Goal: Task Accomplishment & Management: Manage account settings

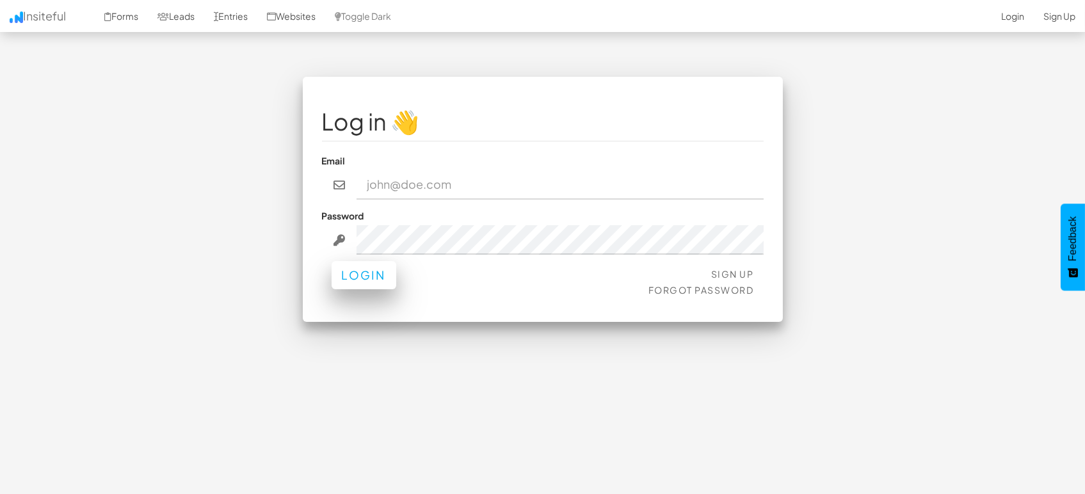
type input "marketing@mapsted.com"
drag, startPoint x: 365, startPoint y: 275, endPoint x: 622, endPoint y: 132, distance: 293.9
click at [366, 276] on button "Login" at bounding box center [363, 278] width 65 height 28
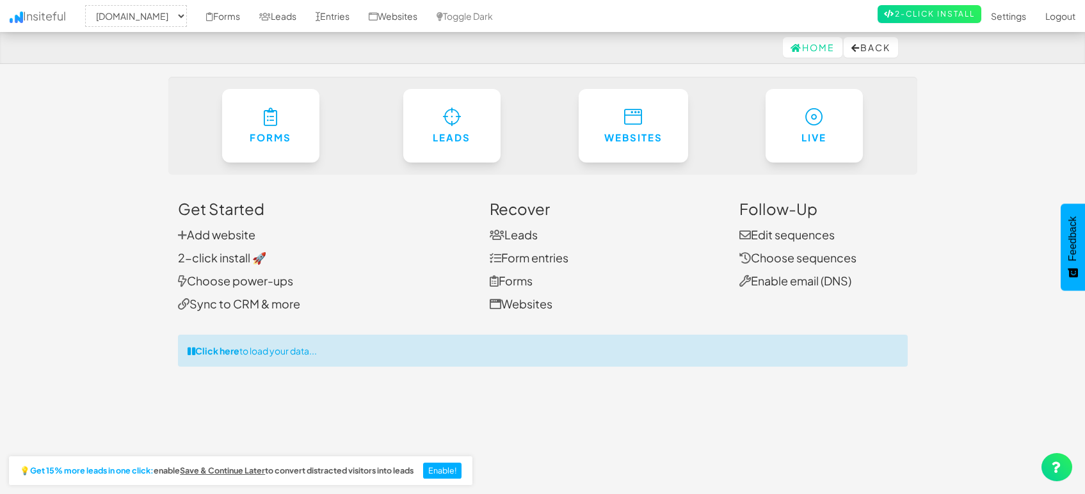
select select "1505"
click at [317, 14] on icon at bounding box center [317, 16] width 4 height 9
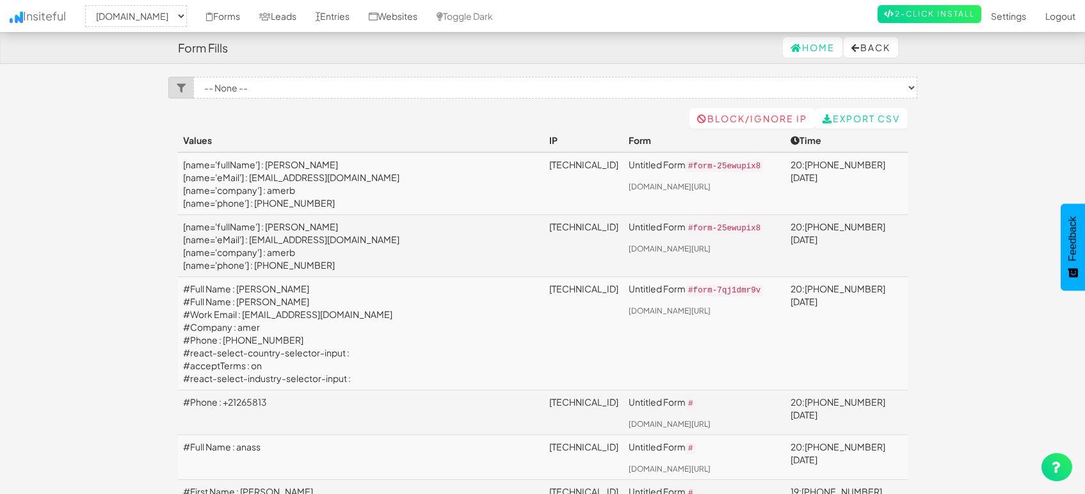
select select "1505"
click at [280, 14] on link "Leads" at bounding box center [278, 16] width 56 height 32
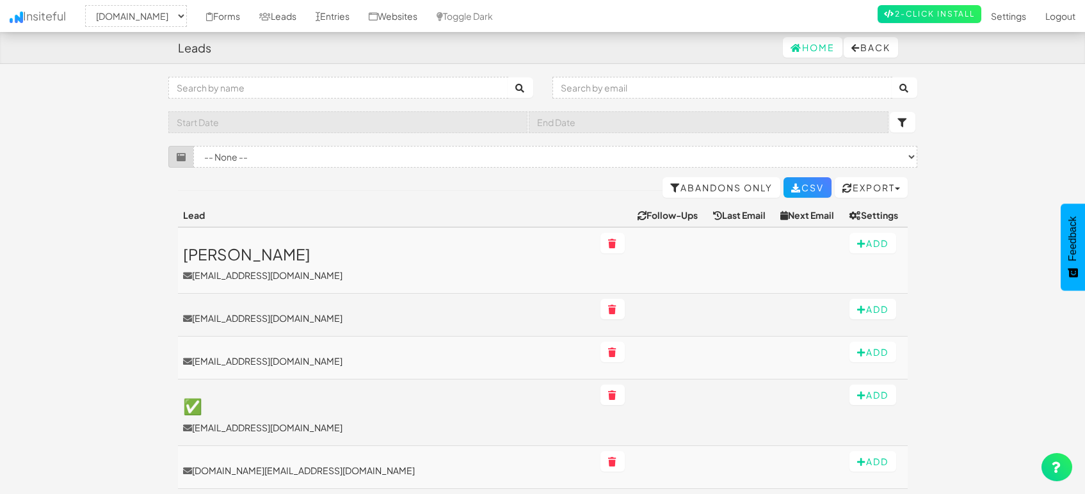
select select "1505"
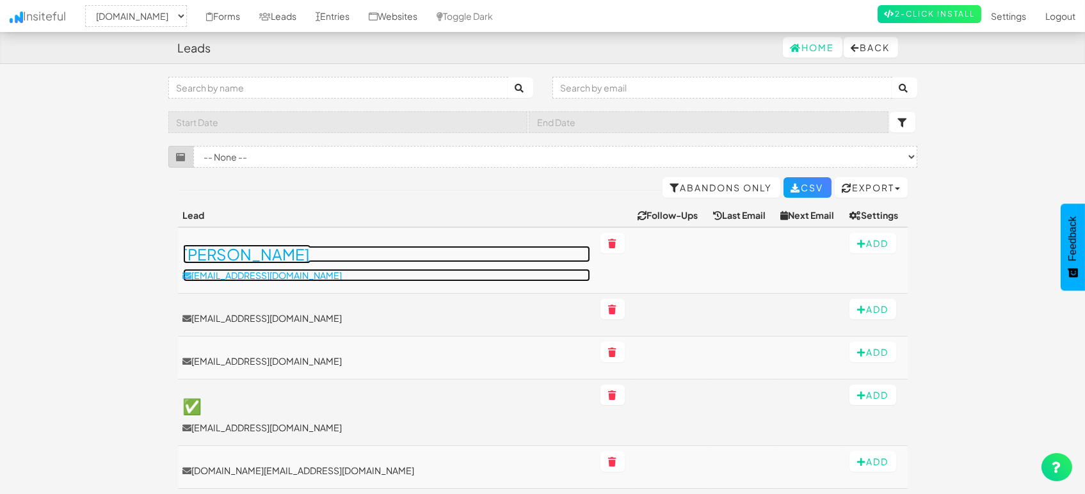
click at [237, 266] on link "amer amer amerb@yopmail.com" at bounding box center [386, 264] width 407 height 36
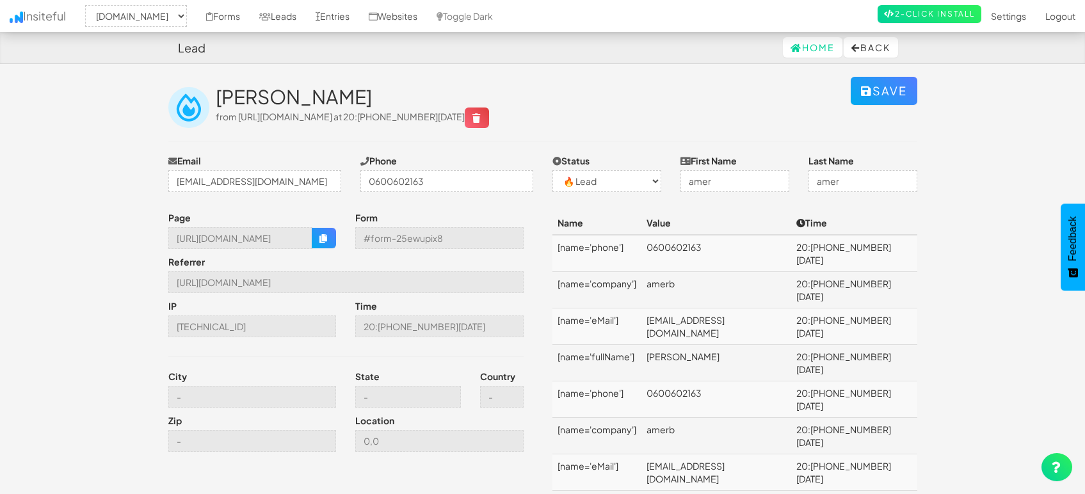
select select "1505"
select select "0"
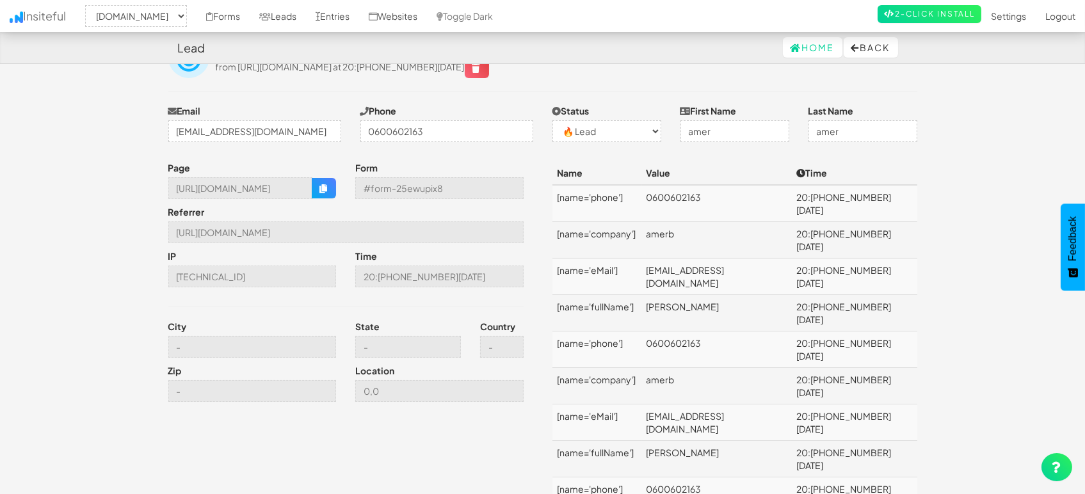
scroll to position [71, 0]
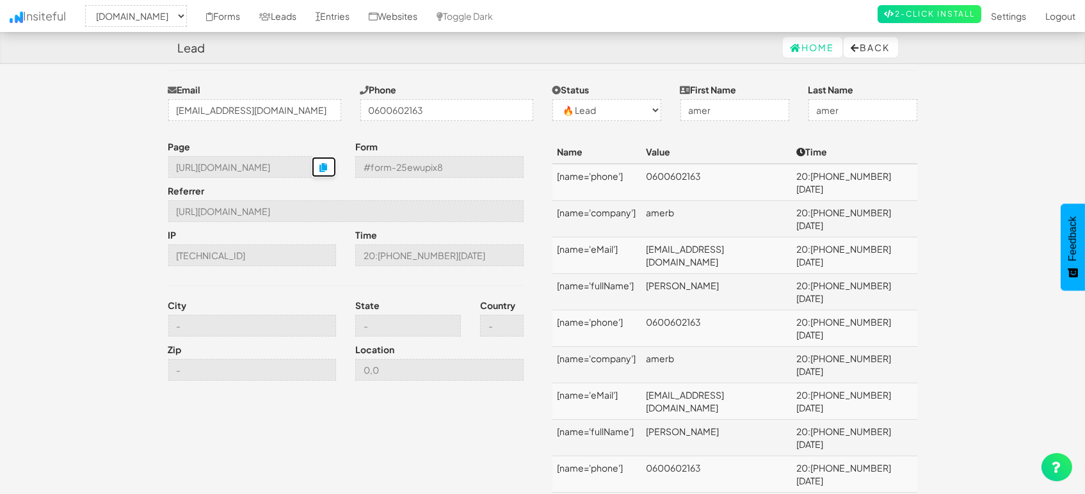
click at [321, 166] on icon "button" at bounding box center [323, 167] width 9 height 9
click at [278, 206] on input "[URL][DOMAIN_NAME]" at bounding box center [345, 211] width 355 height 22
click at [278, 206] on input "https://mapsted.com/" at bounding box center [345, 211] width 355 height 22
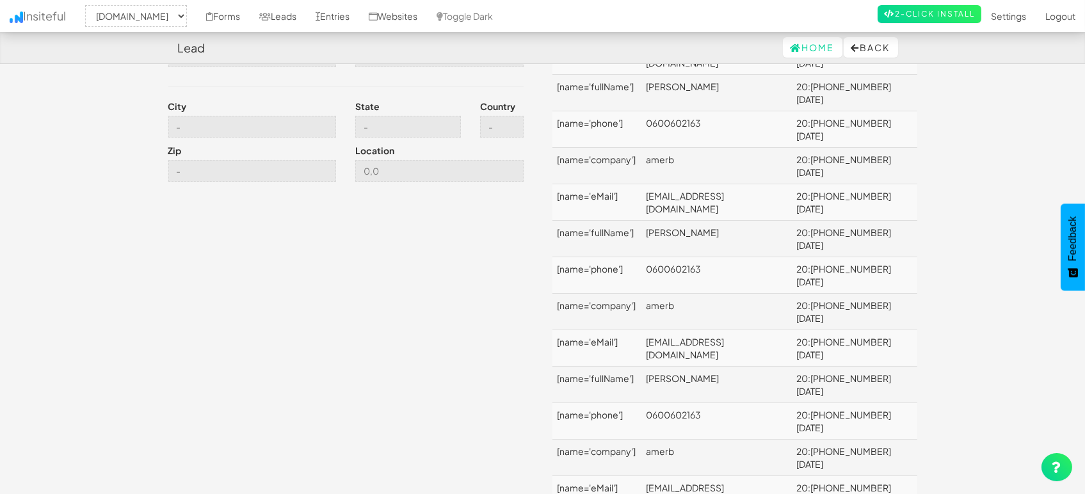
scroll to position [0, 0]
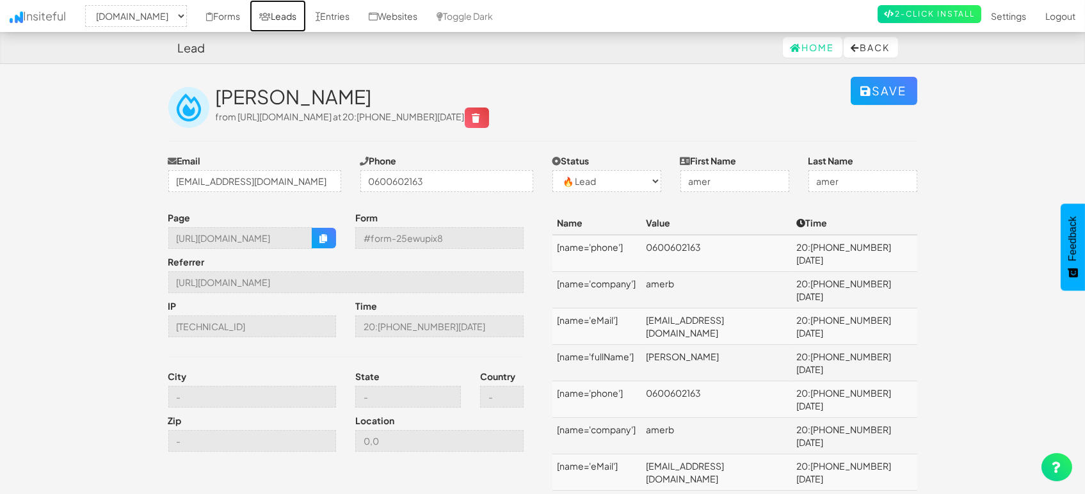
click at [285, 13] on link "Leads" at bounding box center [278, 16] width 56 height 32
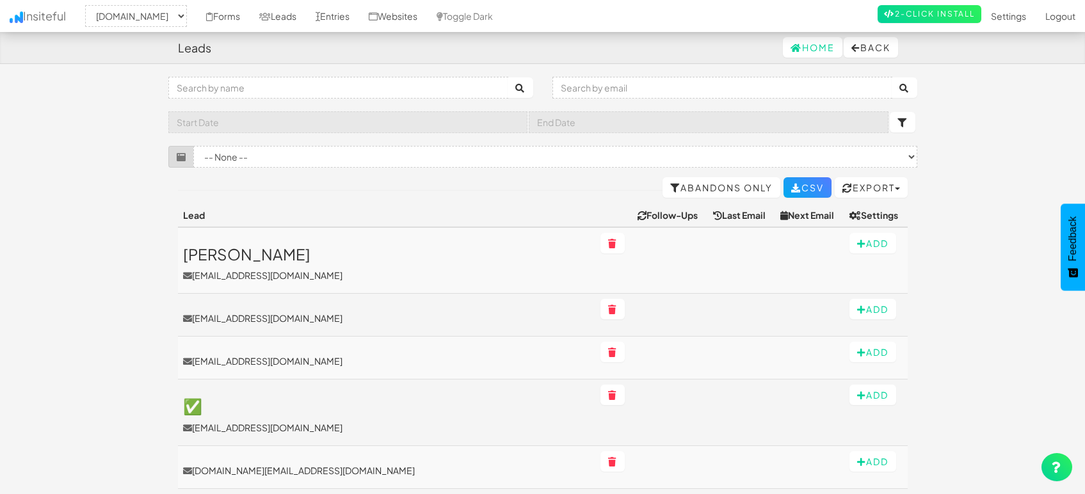
select select "1505"
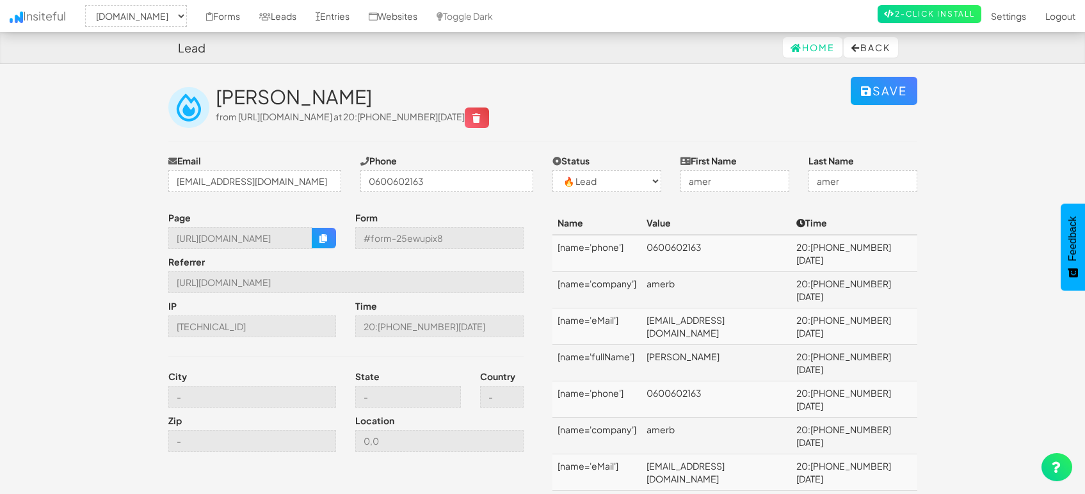
select select "1505"
select select "0"
drag, startPoint x: 241, startPoint y: 118, endPoint x: 623, endPoint y: 115, distance: 382.0
click at [489, 115] on span "from https://mapsted.com/blog/how-wayfinding-in-resorts-is-transforming-guest-e…" at bounding box center [352, 117] width 273 height 12
copy span "ttps://mapsted.com/blog/how-wayfinding-in-resorts-is-transforming-guest-experie…"
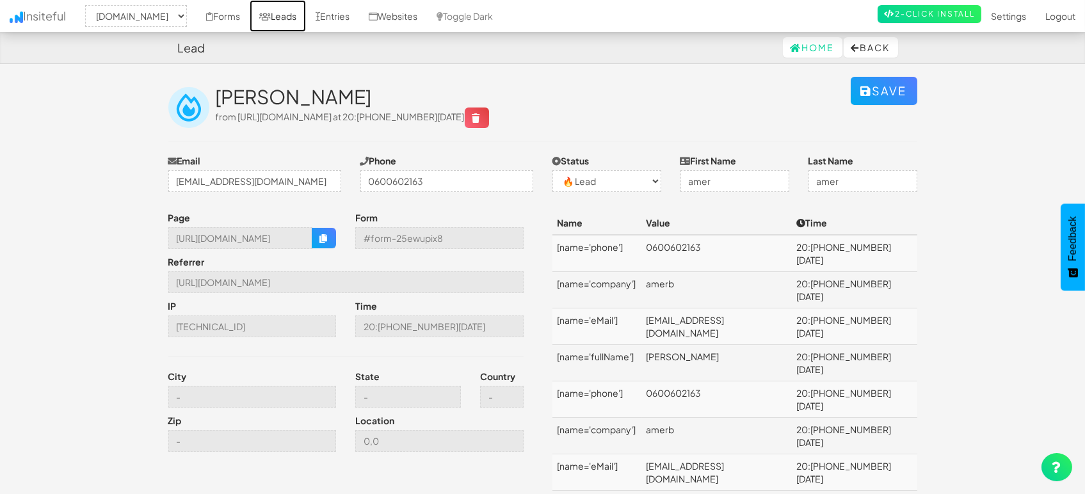
click at [287, 19] on link "Leads" at bounding box center [278, 16] width 56 height 32
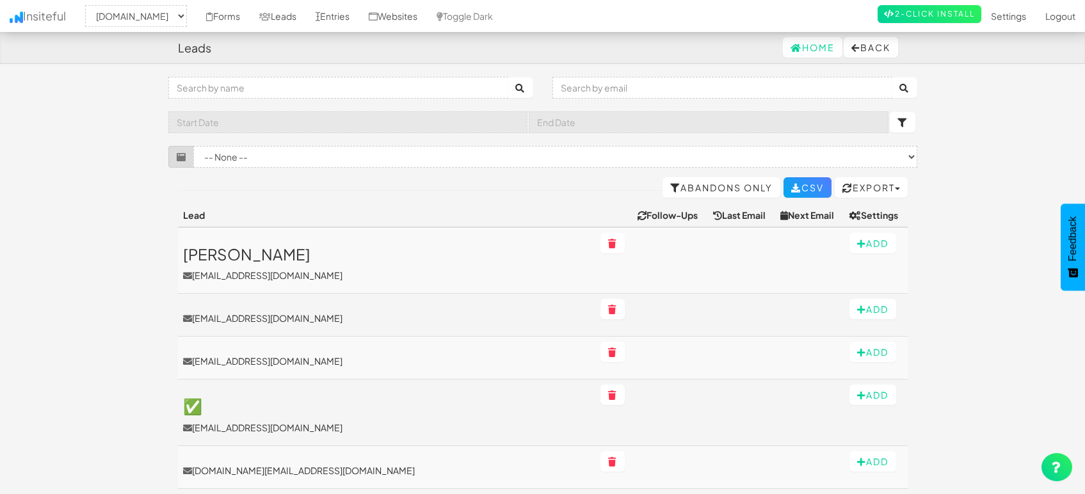
select select "1505"
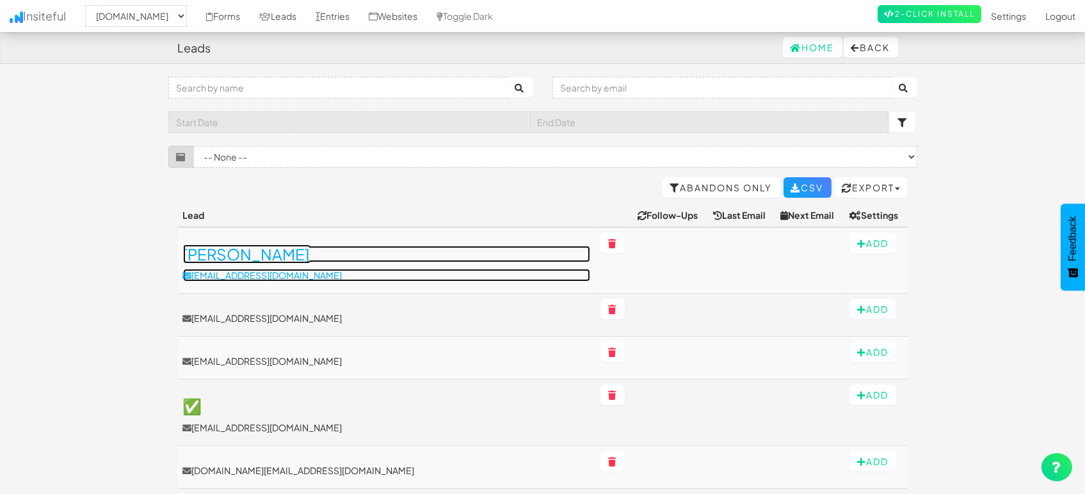
click at [234, 273] on p "[EMAIL_ADDRESS][DOMAIN_NAME]" at bounding box center [386, 275] width 407 height 13
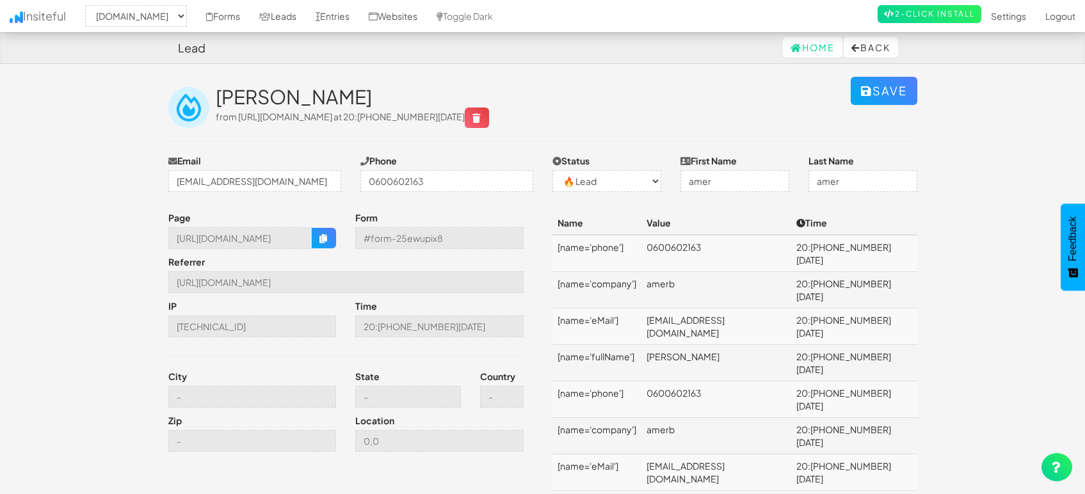
select select "1505"
select select "0"
click at [273, 11] on link "Leads" at bounding box center [278, 16] width 56 height 32
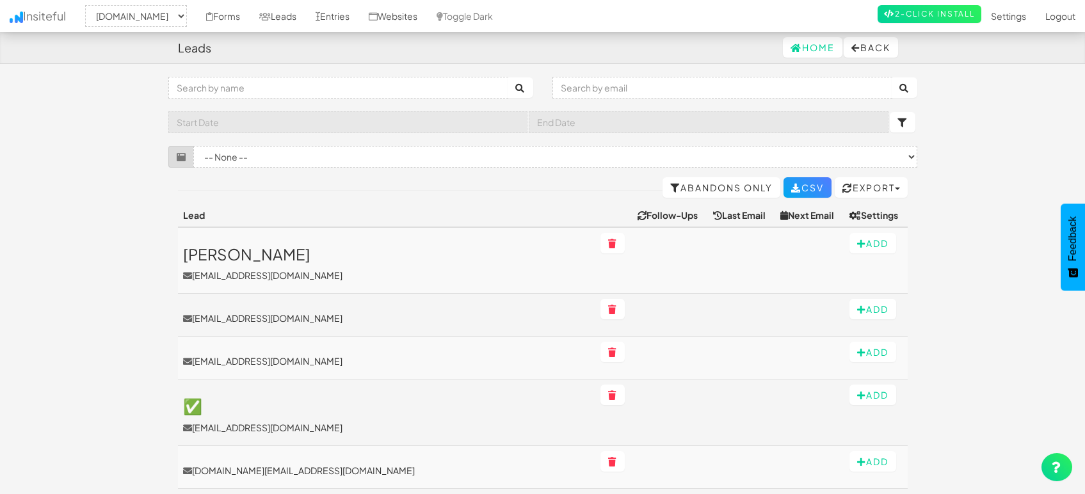
select select "1505"
